Goal: Understand process/instructions: Learn how to perform a task or action

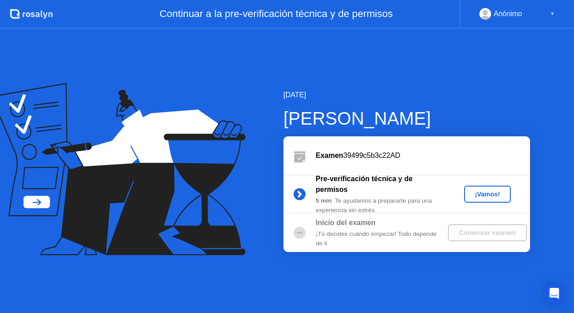
click at [474, 196] on div "¡Vamos!" at bounding box center [487, 194] width 39 height 7
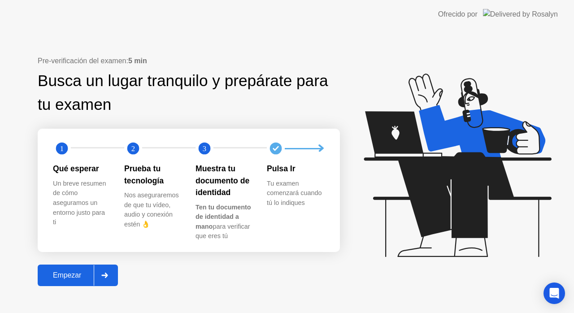
click at [79, 276] on div "Empezar" at bounding box center [66, 275] width 53 height 8
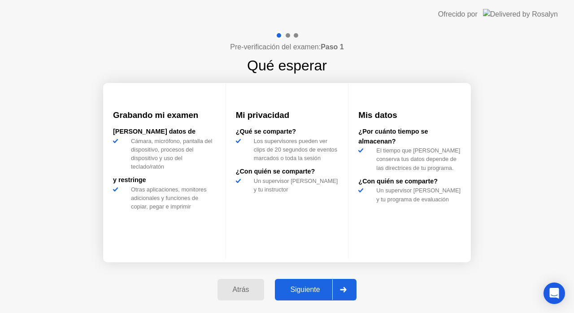
click at [303, 286] on div "Siguiente" at bounding box center [305, 290] width 55 height 8
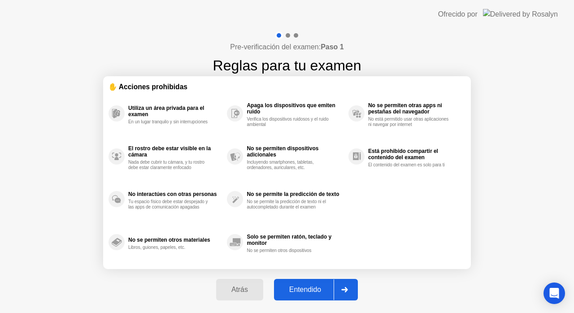
click at [231, 286] on div "Atrás" at bounding box center [240, 290] width 42 height 8
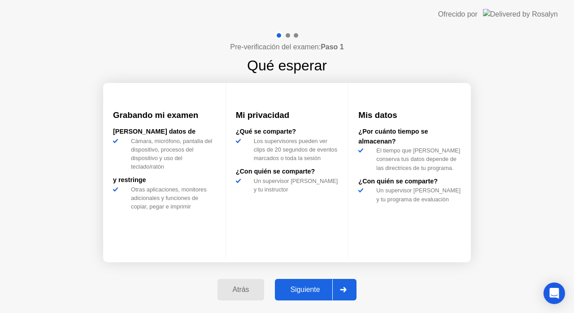
click at [239, 297] on button "Atrás" at bounding box center [241, 290] width 47 height 22
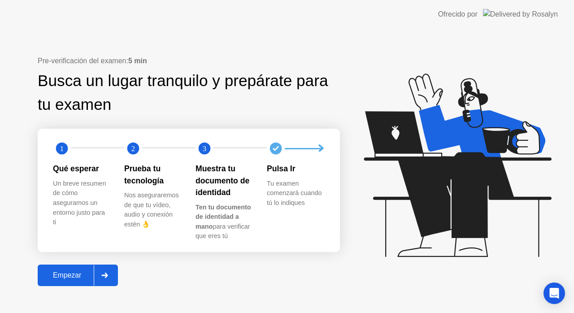
click at [206, 146] on text "3" at bounding box center [205, 148] width 4 height 9
click at [552, 290] on icon "Open Intercom Messenger" at bounding box center [554, 293] width 10 height 12
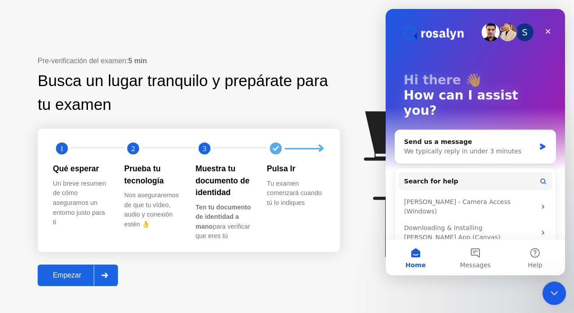
click at [545, 282] on div "Close Intercom Messenger" at bounding box center [553, 292] width 22 height 22
